Goal: Find specific page/section: Find specific page/section

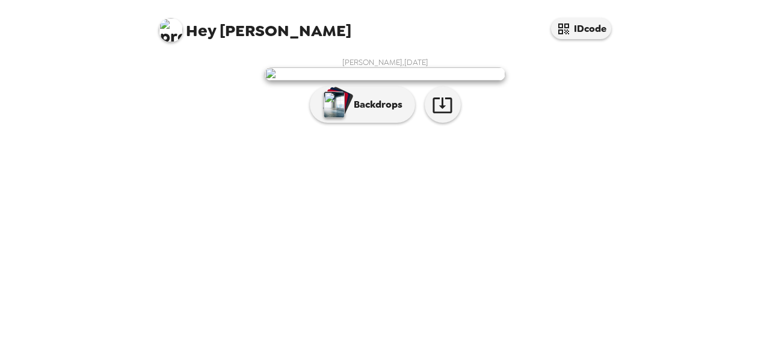
click at [170, 24] on img at bounding box center [171, 30] width 24 height 24
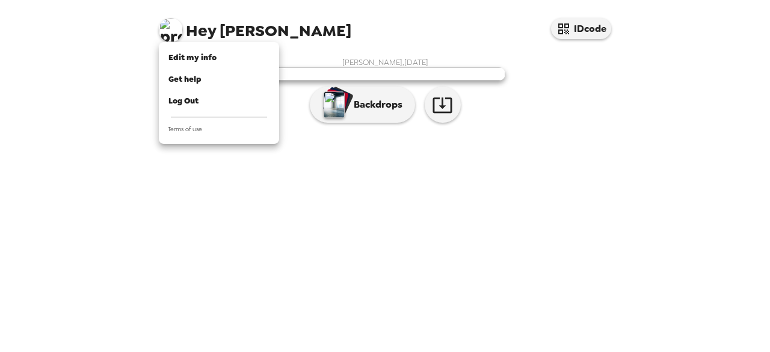
click at [429, 71] on div at bounding box center [385, 176] width 770 height 352
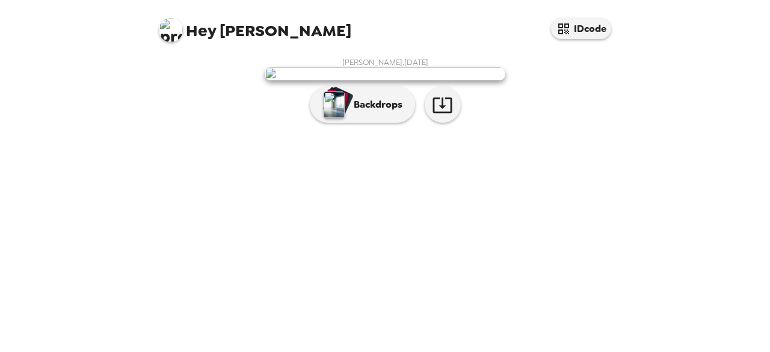
scroll to position [82, 0]
click at [444, 81] on img at bounding box center [385, 73] width 241 height 13
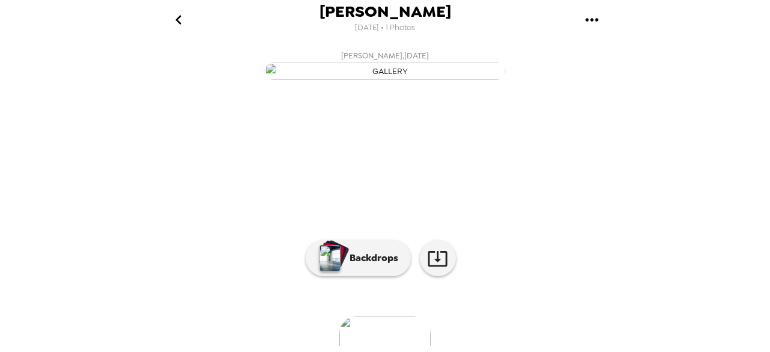
scroll to position [168, 0]
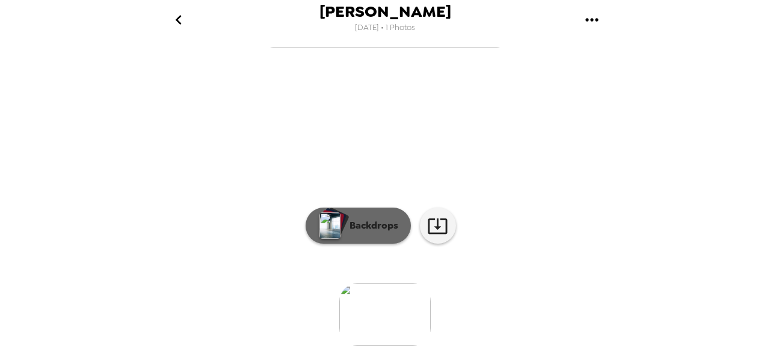
click at [372, 223] on p "Backdrops" at bounding box center [371, 225] width 55 height 14
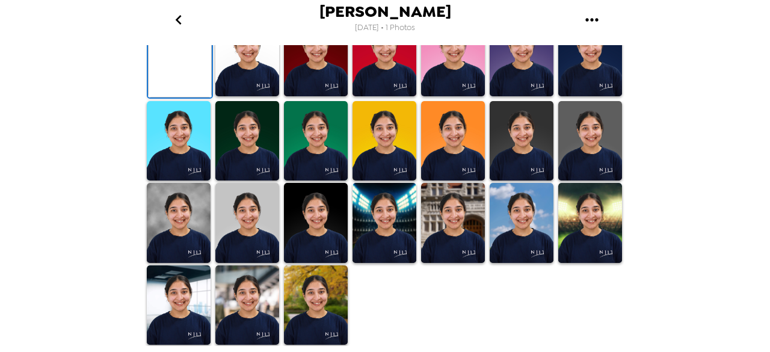
click at [250, 96] on img at bounding box center [247, 56] width 64 height 80
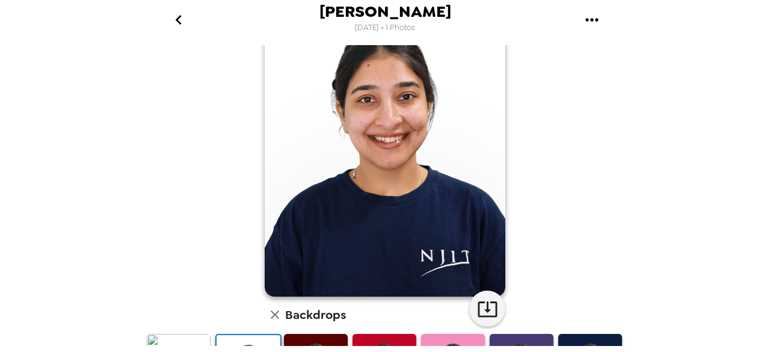
scroll to position [61, 0]
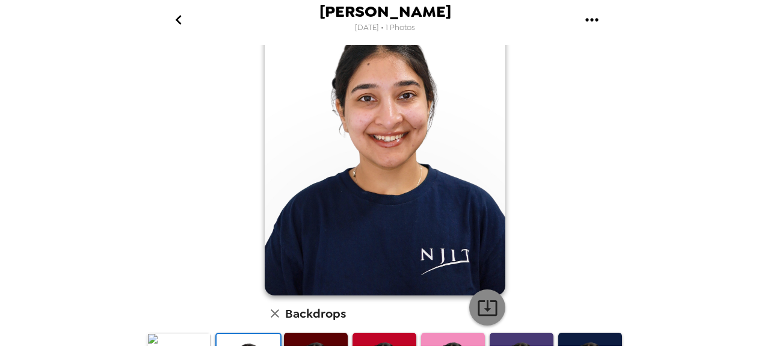
click at [492, 309] on icon "button" at bounding box center [487, 308] width 19 height 16
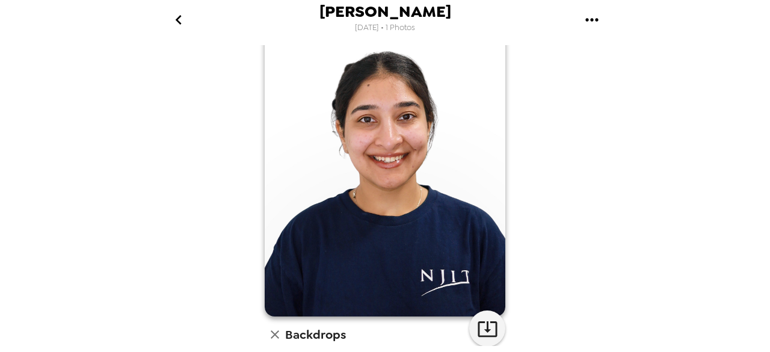
scroll to position [39, 0]
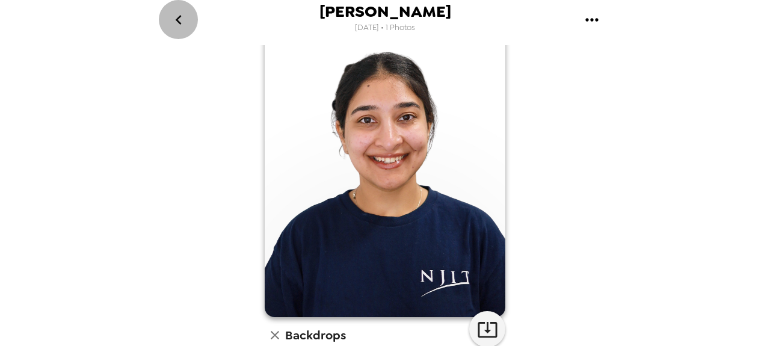
click at [173, 14] on icon "go back" at bounding box center [178, 19] width 19 height 19
